Goal: Transaction & Acquisition: Book appointment/travel/reservation

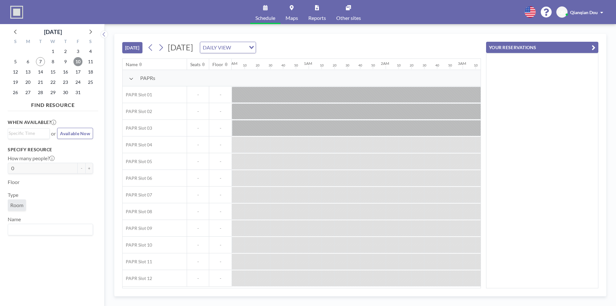
click at [76, 63] on span "10" at bounding box center [78, 61] width 9 height 9
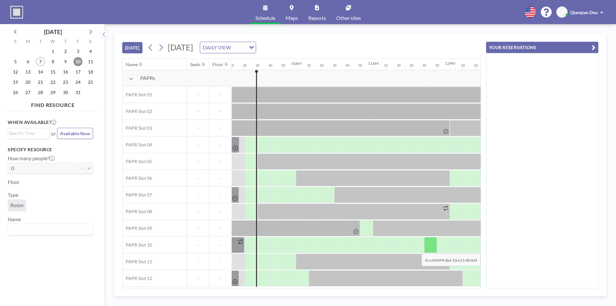
scroll to position [2, 706]
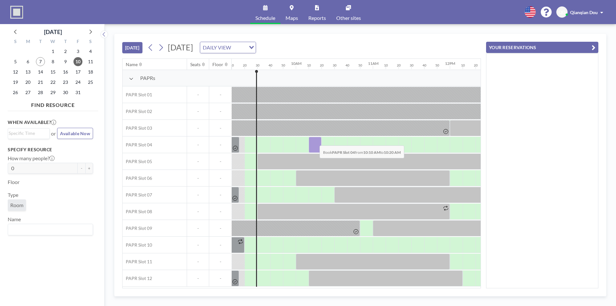
click at [315, 141] on div at bounding box center [315, 145] width 13 height 16
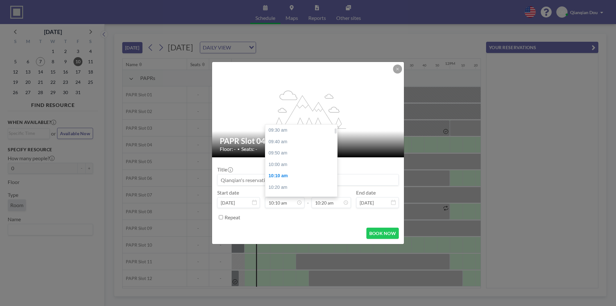
scroll to position [46, 0]
click at [287, 154] on div "10:30 am" at bounding box center [302, 154] width 75 height 12
type input "10:30 am"
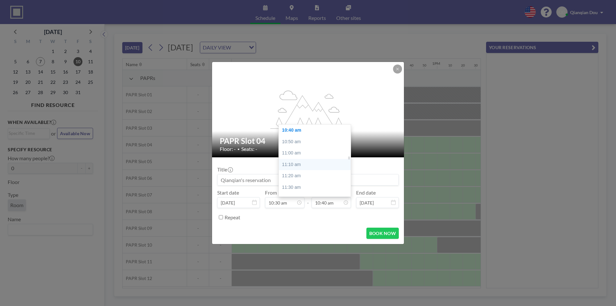
scroll to position [763, 0]
click at [313, 188] on div "12:00 pm" at bounding box center [316, 190] width 75 height 12
type input "12:00 pm"
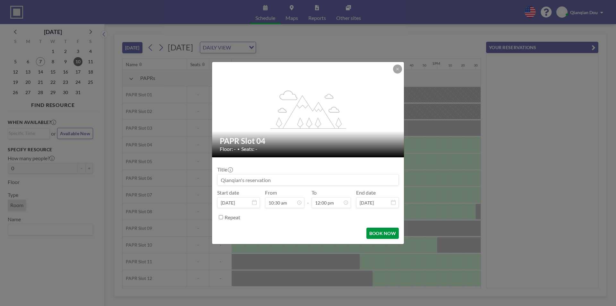
click at [378, 234] on button "BOOK NOW" at bounding box center [383, 233] width 32 height 11
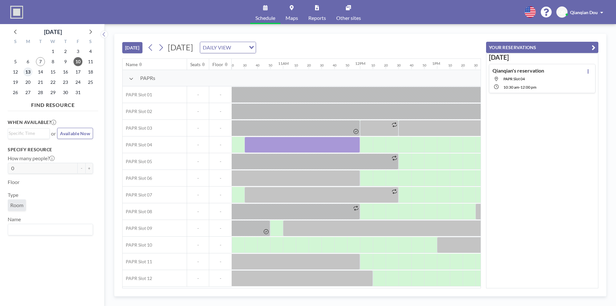
click at [28, 74] on span "13" at bounding box center [27, 71] width 9 height 9
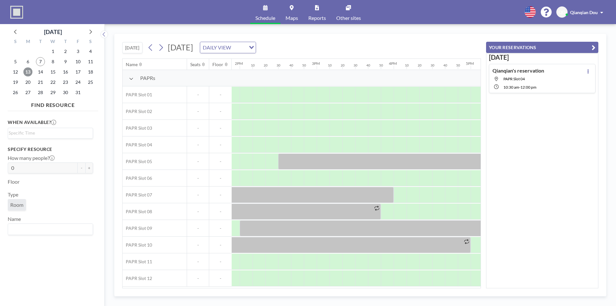
scroll to position [0, 1060]
click at [281, 264] on div at bounding box center [282, 262] width 13 height 16
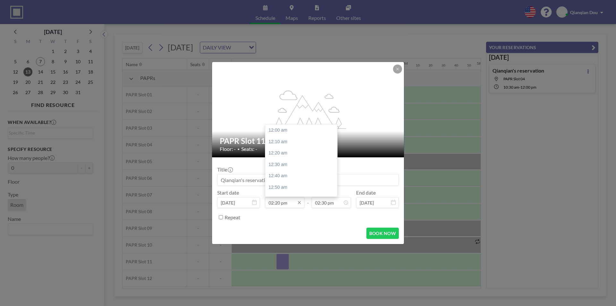
click at [281, 202] on input "02:20 pm" at bounding box center [284, 202] width 39 height 11
click at [278, 136] on div "01:30 pm" at bounding box center [302, 138] width 75 height 12
type input "01:30 pm"
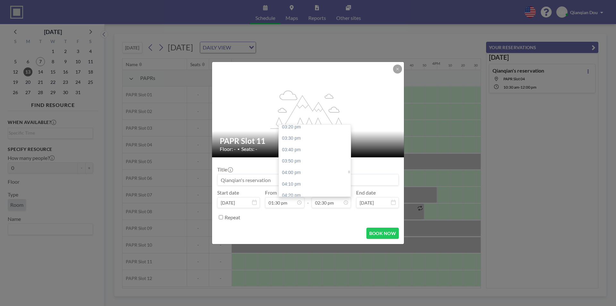
scroll to position [1058, 0]
click at [296, 169] on div "04:00 pm" at bounding box center [316, 169] width 75 height 12
type input "04:00 pm"
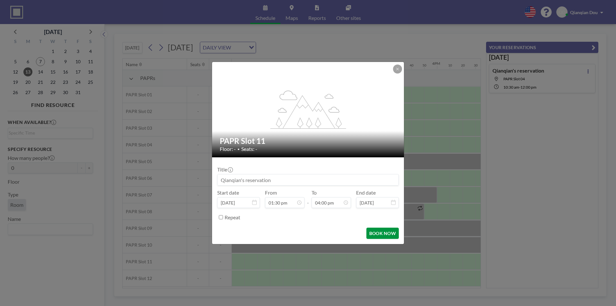
scroll to position [0, 0]
click at [388, 234] on button "BOOK NOW" at bounding box center [383, 233] width 32 height 11
